Goal: Information Seeking & Learning: Find specific page/section

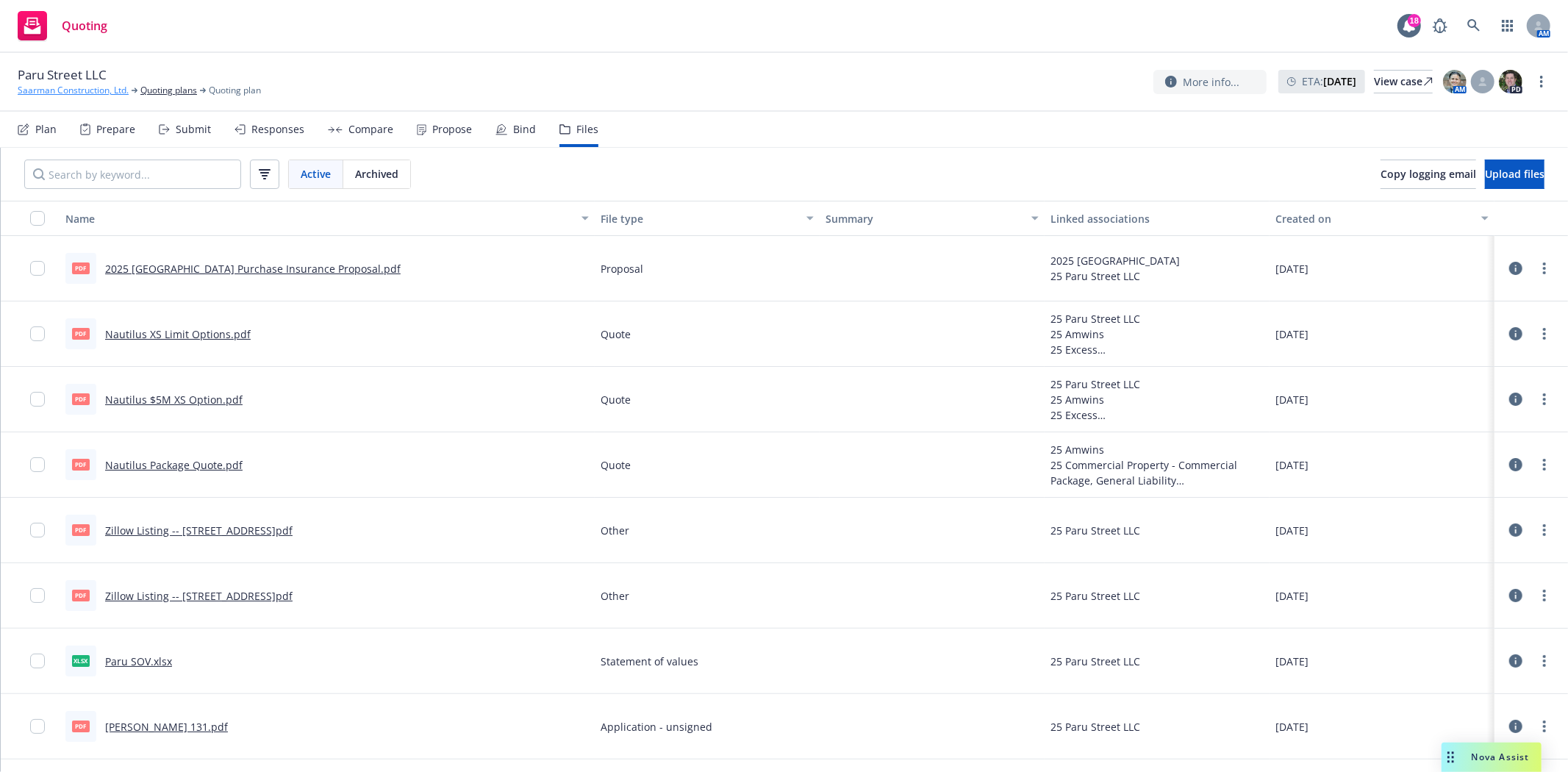
click at [50, 85] on link "Saarman Construction, Ltd." at bounding box center [73, 90] width 111 height 13
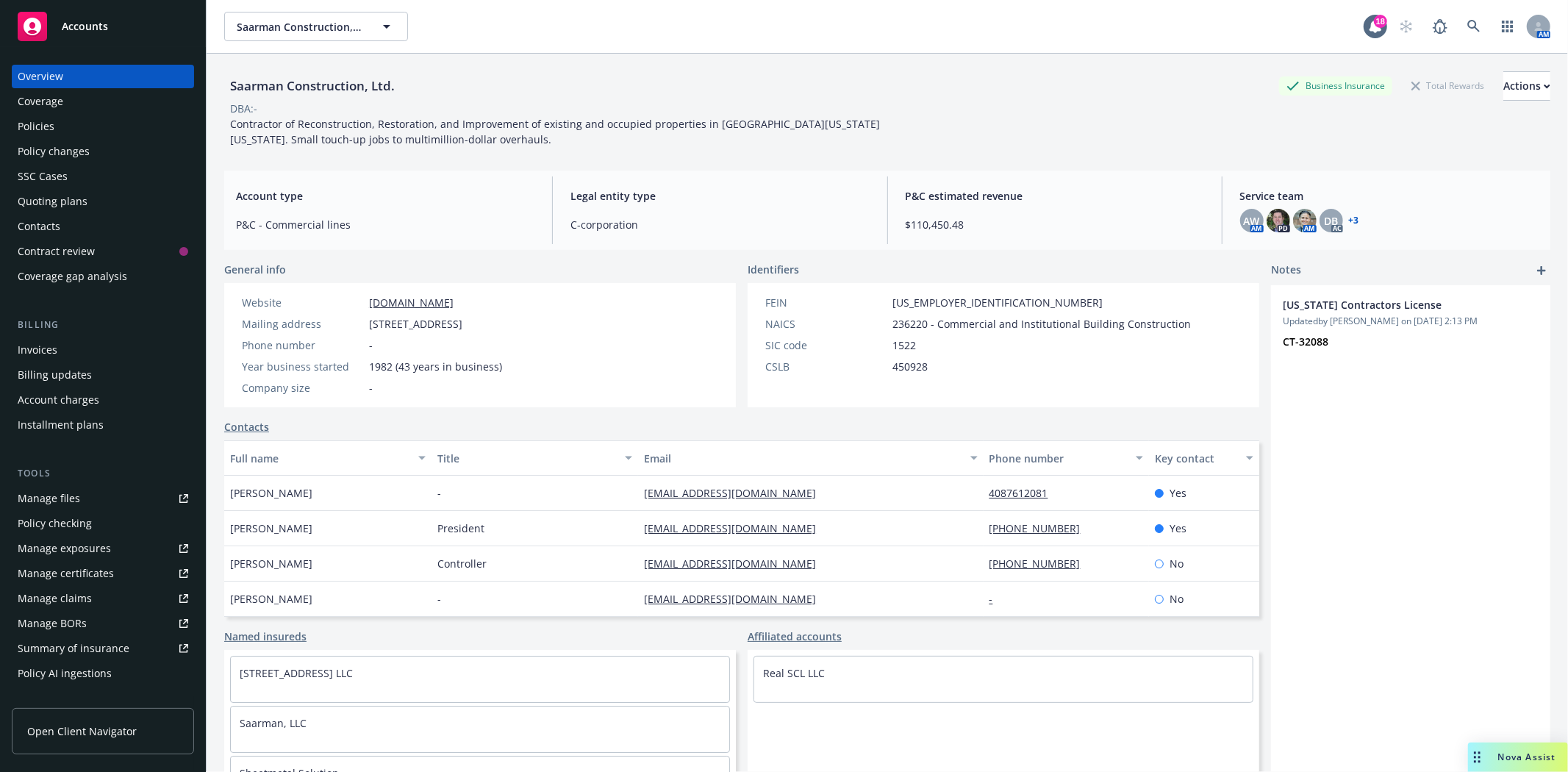
click at [35, 130] on div "Policies" at bounding box center [36, 126] width 37 height 24
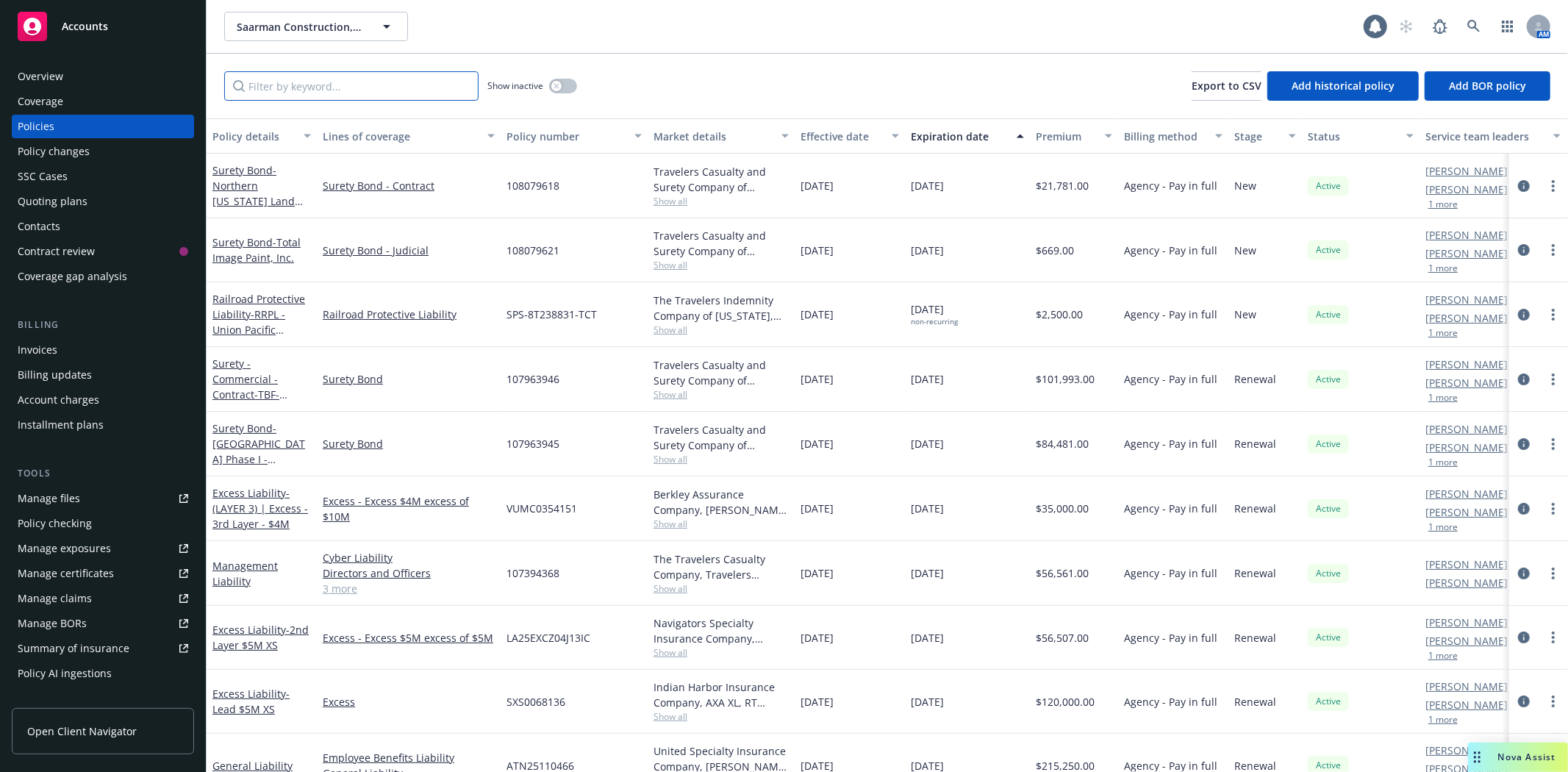
click at [401, 89] on input "Filter by keyword..." at bounding box center [351, 85] width 254 height 30
click at [51, 500] on div "Manage files" at bounding box center [49, 498] width 63 height 24
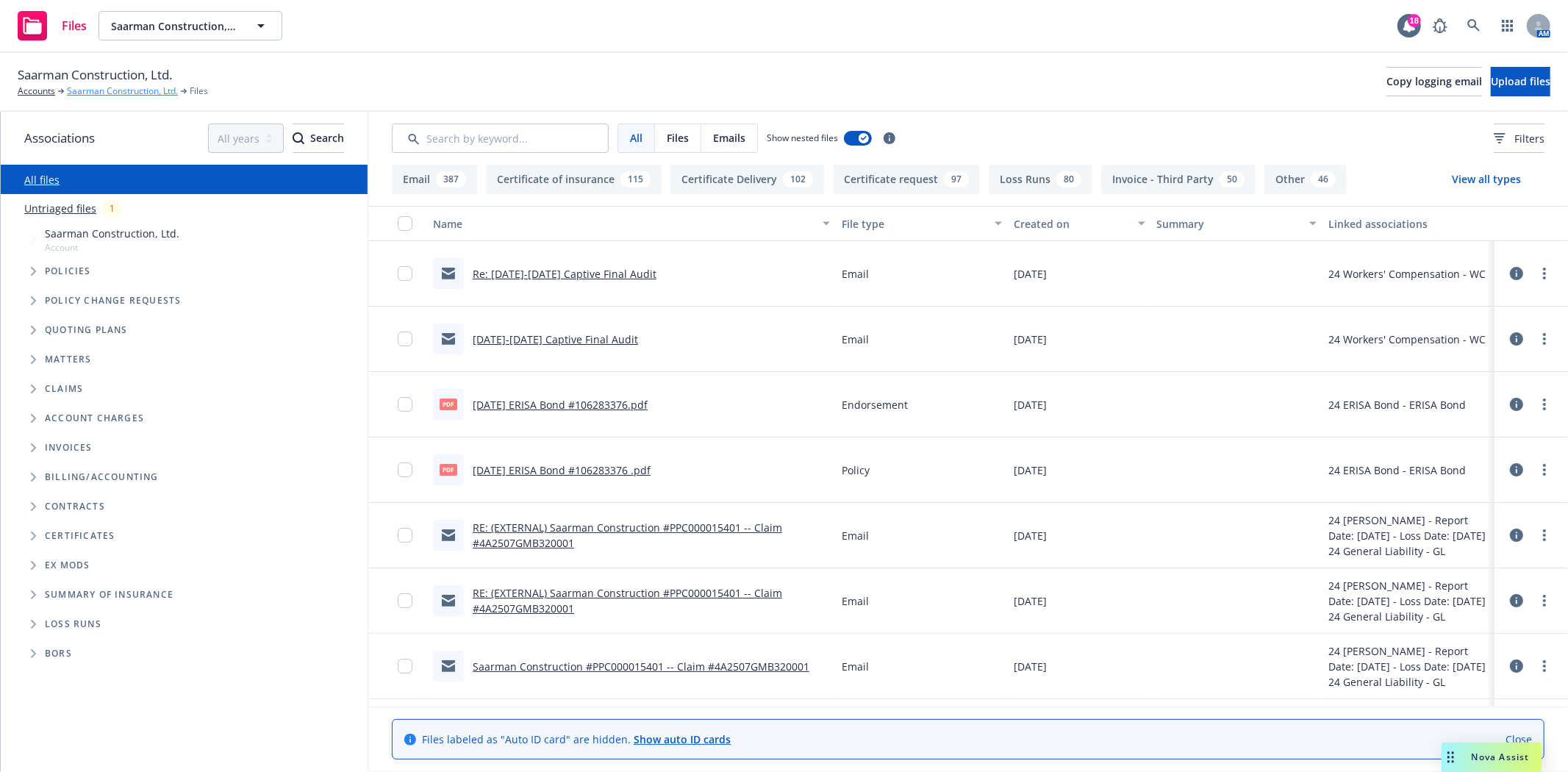
click at [120, 91] on link "Saarman Construction, Ltd." at bounding box center [123, 91] width 111 height 13
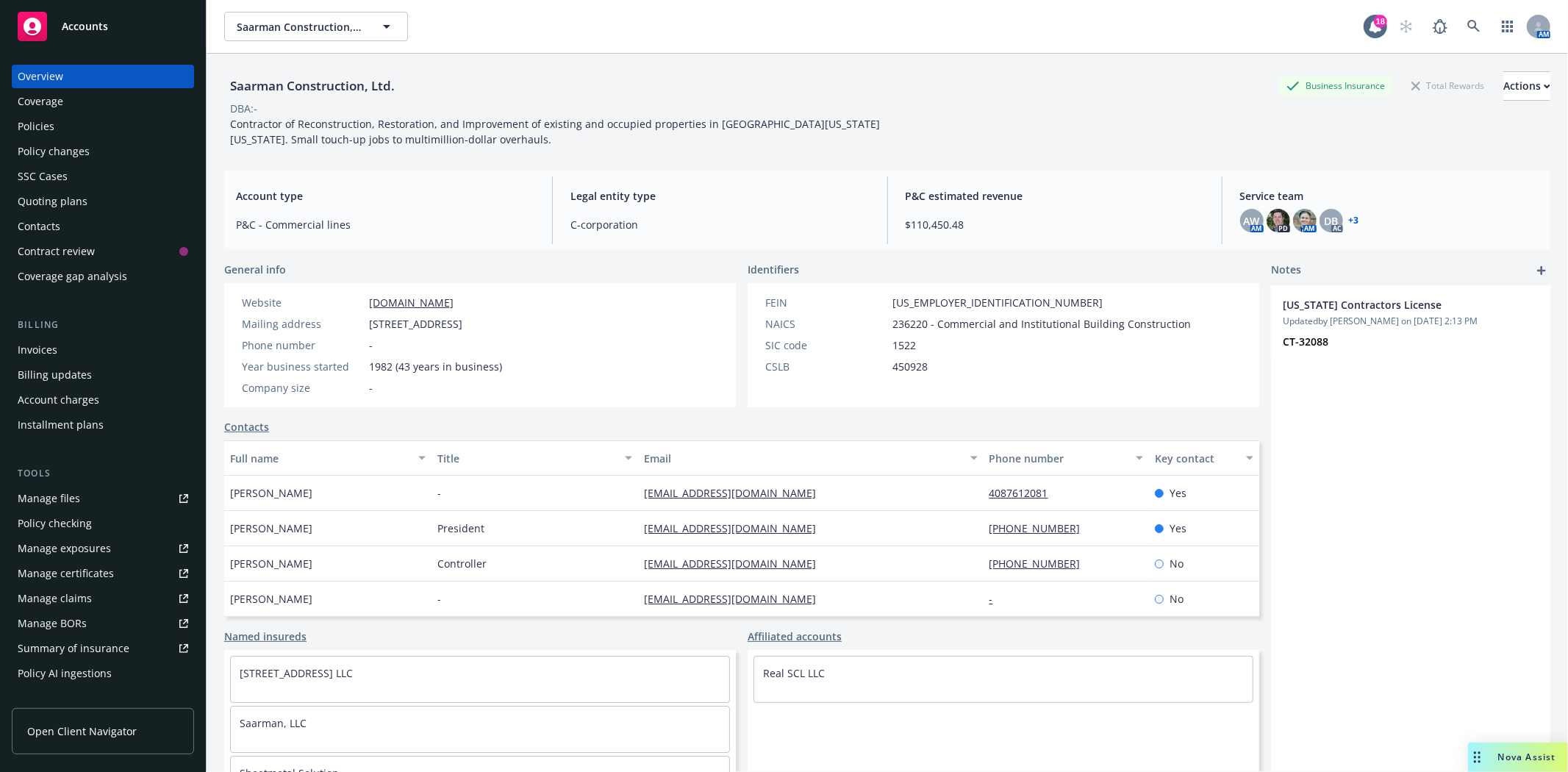
click at [53, 140] on div "Policy changes" at bounding box center [53, 151] width 72 height 24
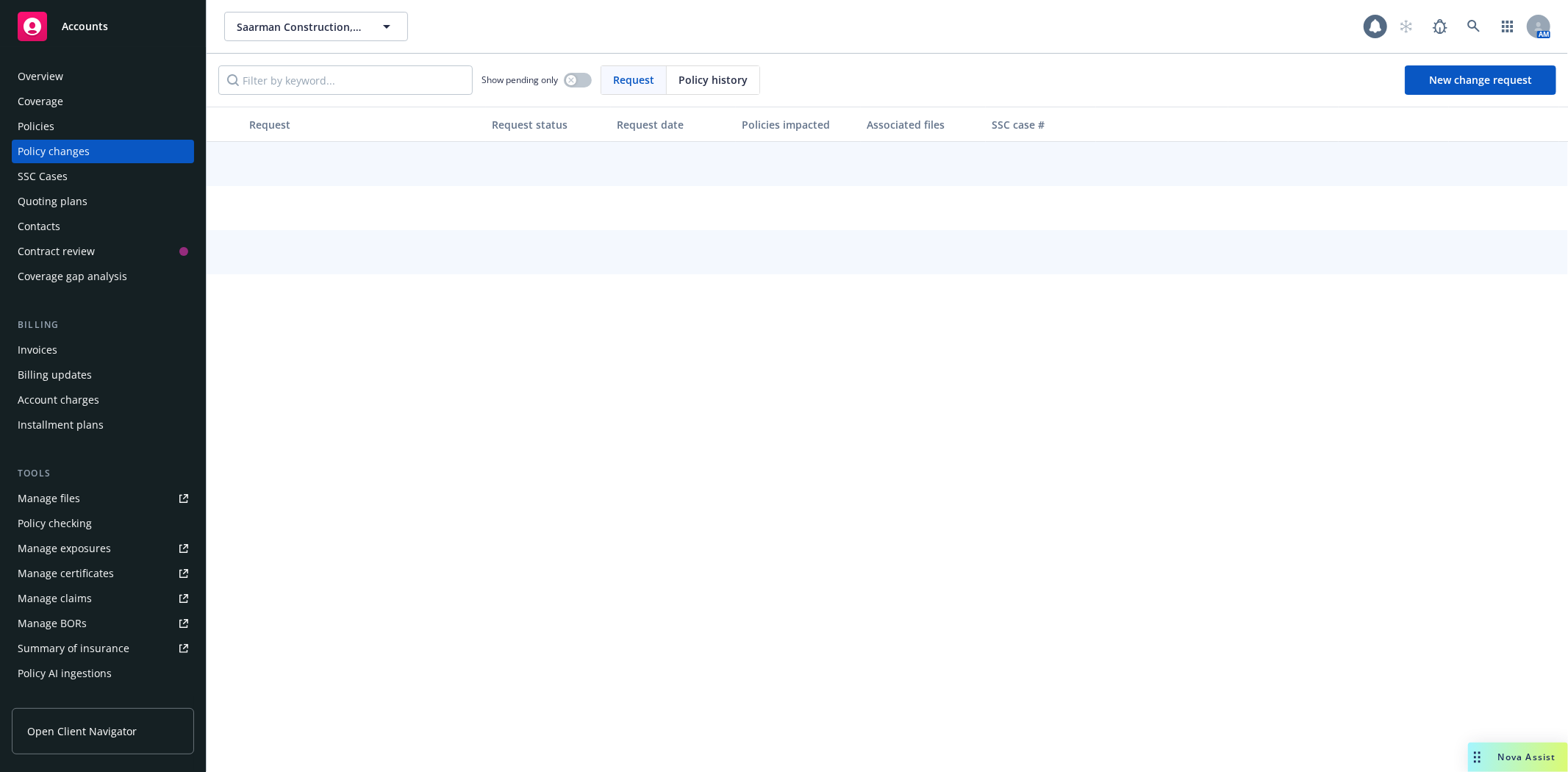
click at [53, 130] on div "Policies" at bounding box center [103, 126] width 171 height 24
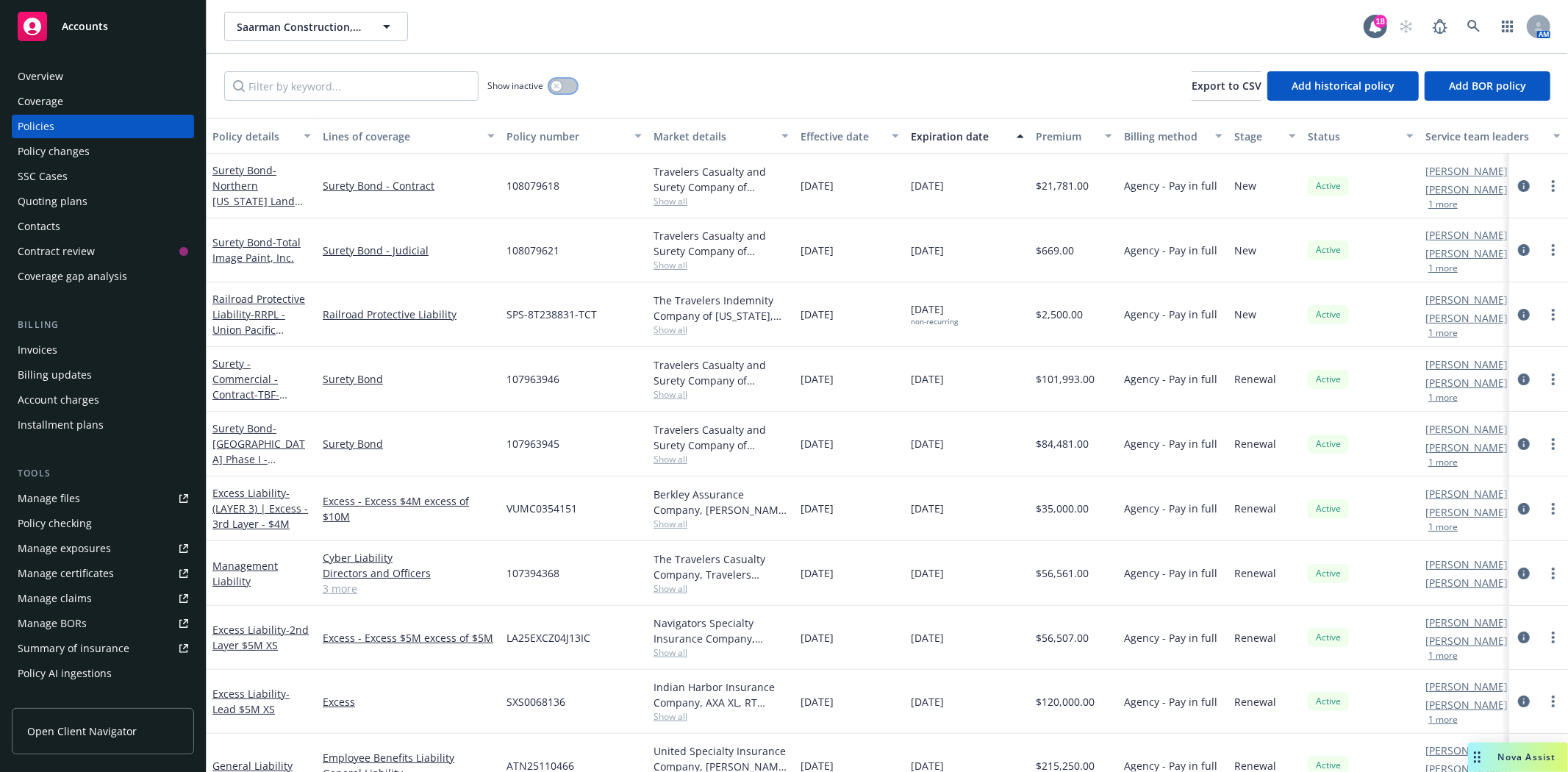
click at [559, 85] on icon "button" at bounding box center [557, 86] width 6 height 6
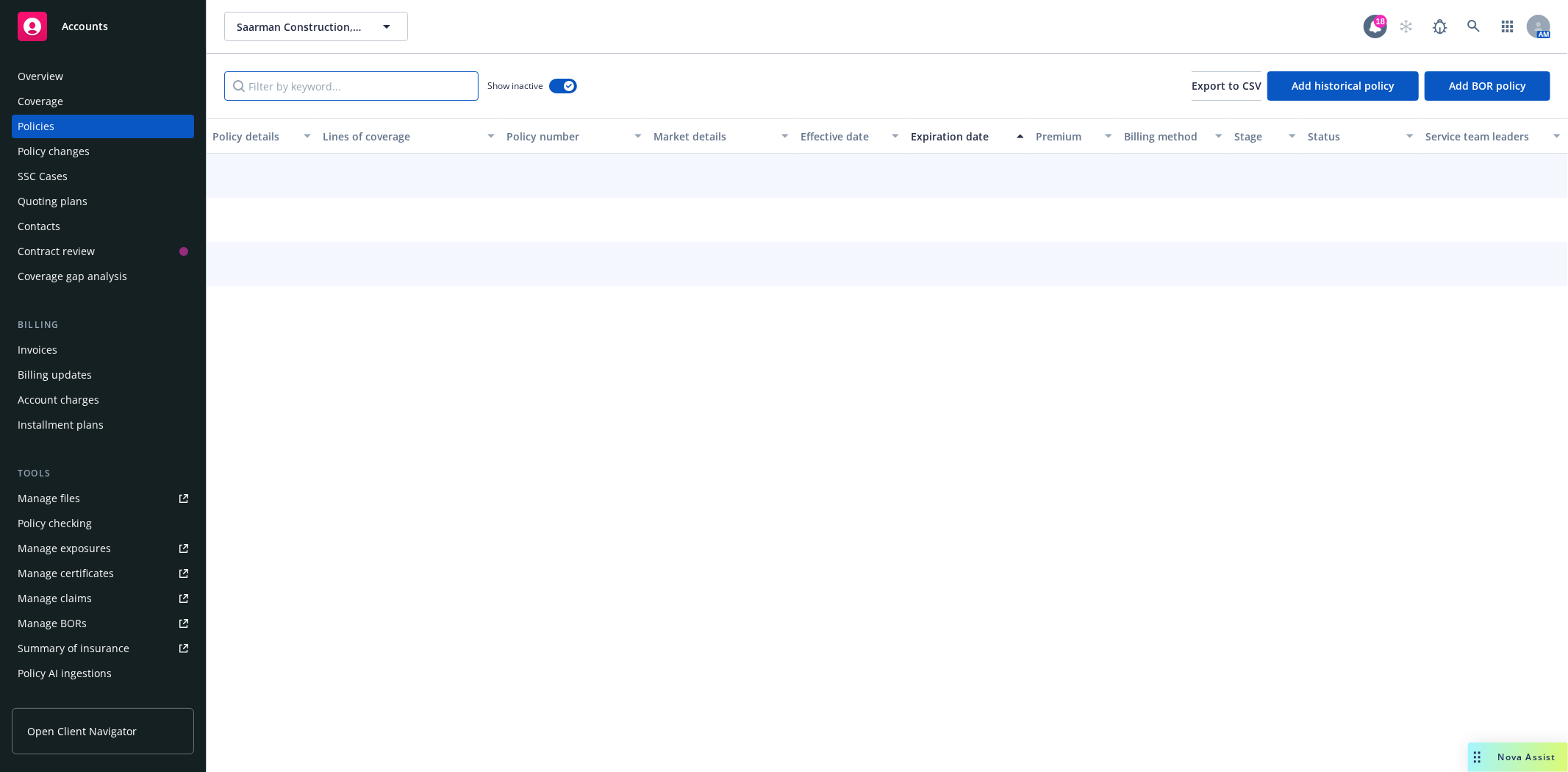
click at [390, 85] on input "Filter by keyword..." at bounding box center [351, 85] width 254 height 30
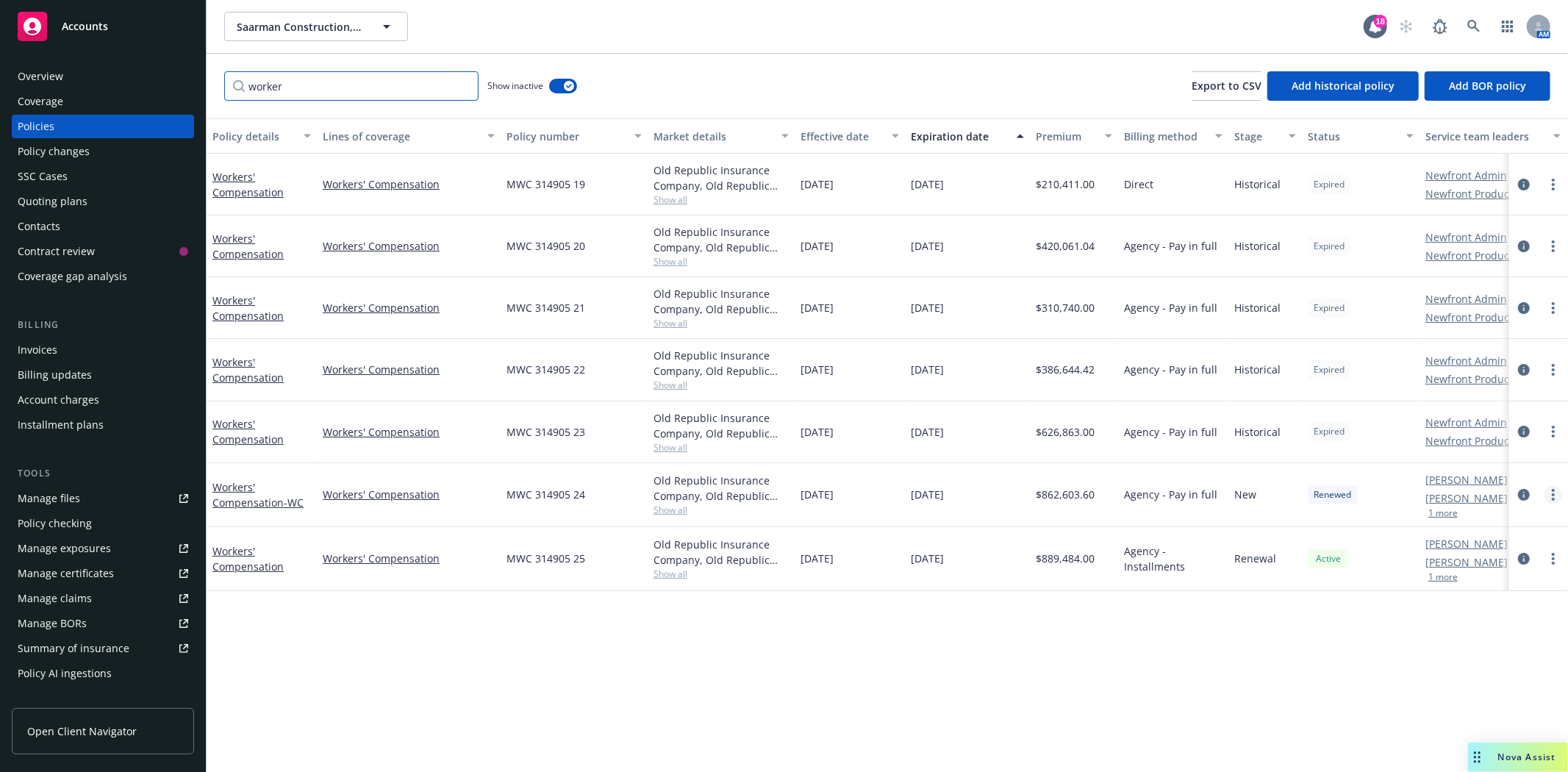
type input "worker"
click at [1551, 494] on link "more" at bounding box center [1553, 494] width 18 height 18
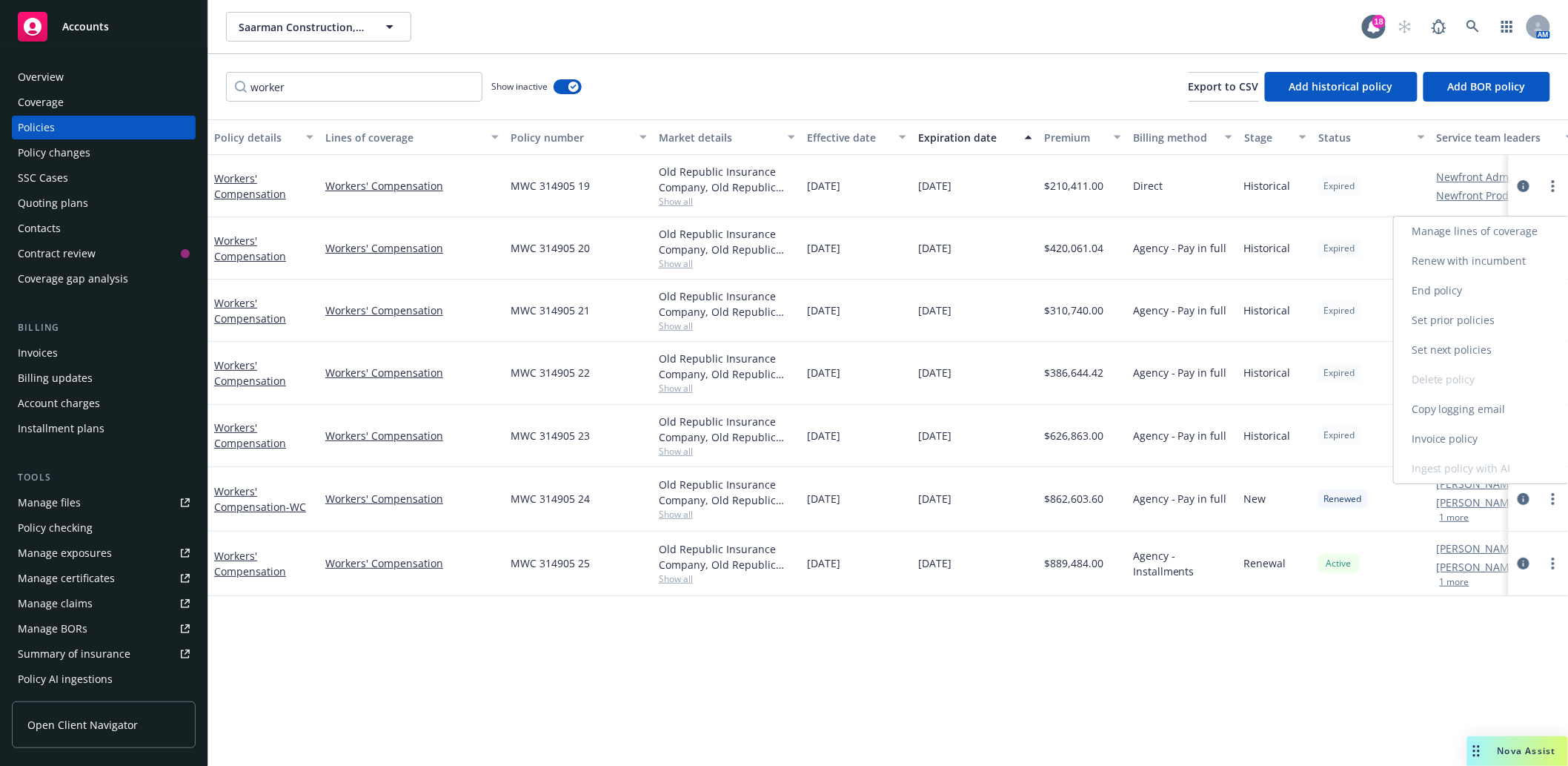
click at [1488, 408] on link "Copy logging email" at bounding box center [1481, 409] width 174 height 30
